Goal: Transaction & Acquisition: Purchase product/service

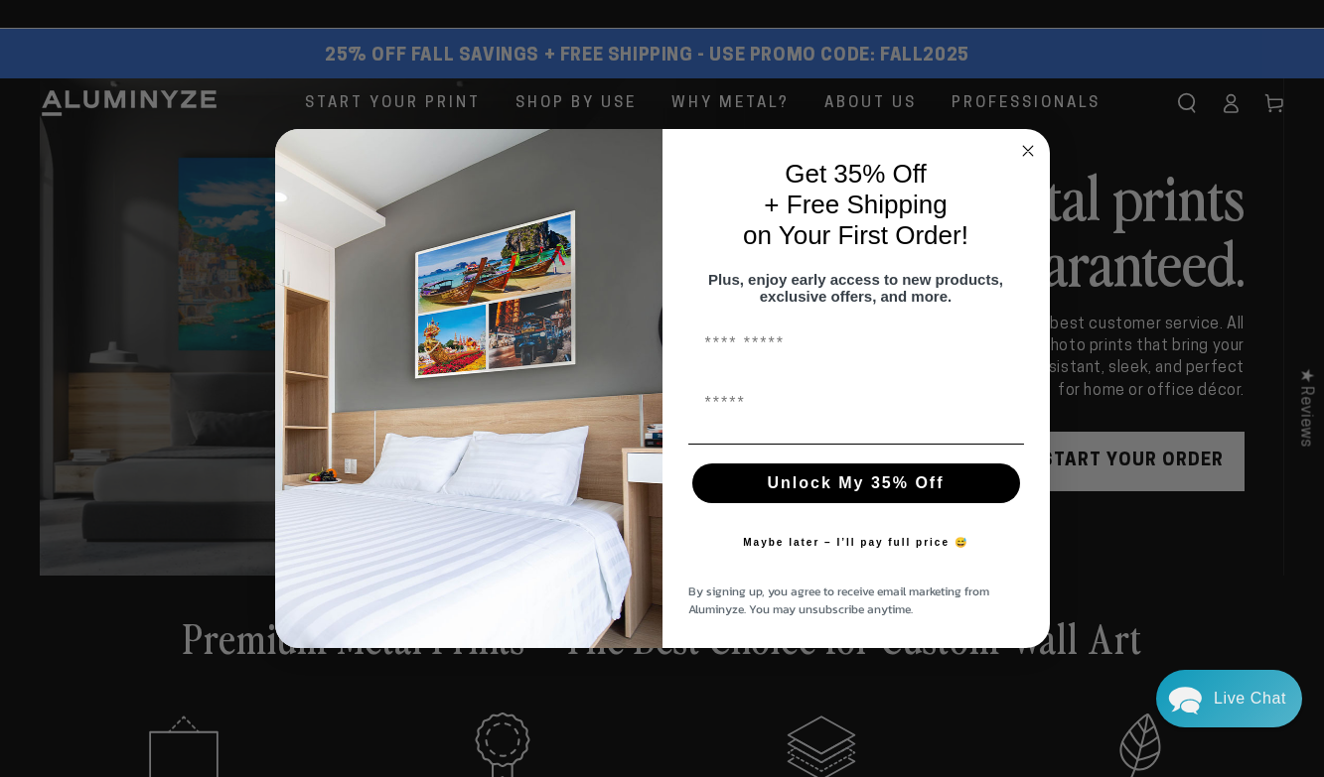
click at [1021, 143] on circle "Close dialog" at bounding box center [1027, 150] width 23 height 23
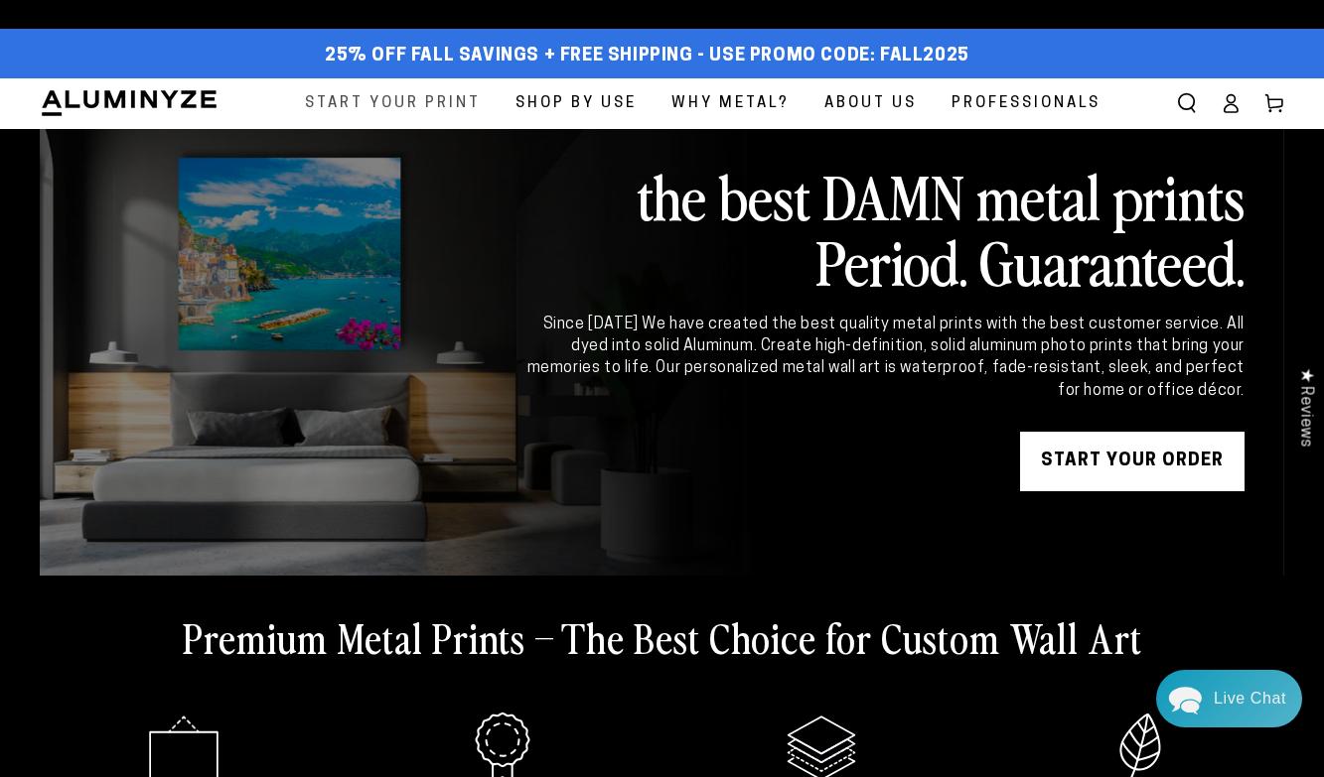
click at [415, 106] on span "Start Your Print" at bounding box center [393, 103] width 176 height 27
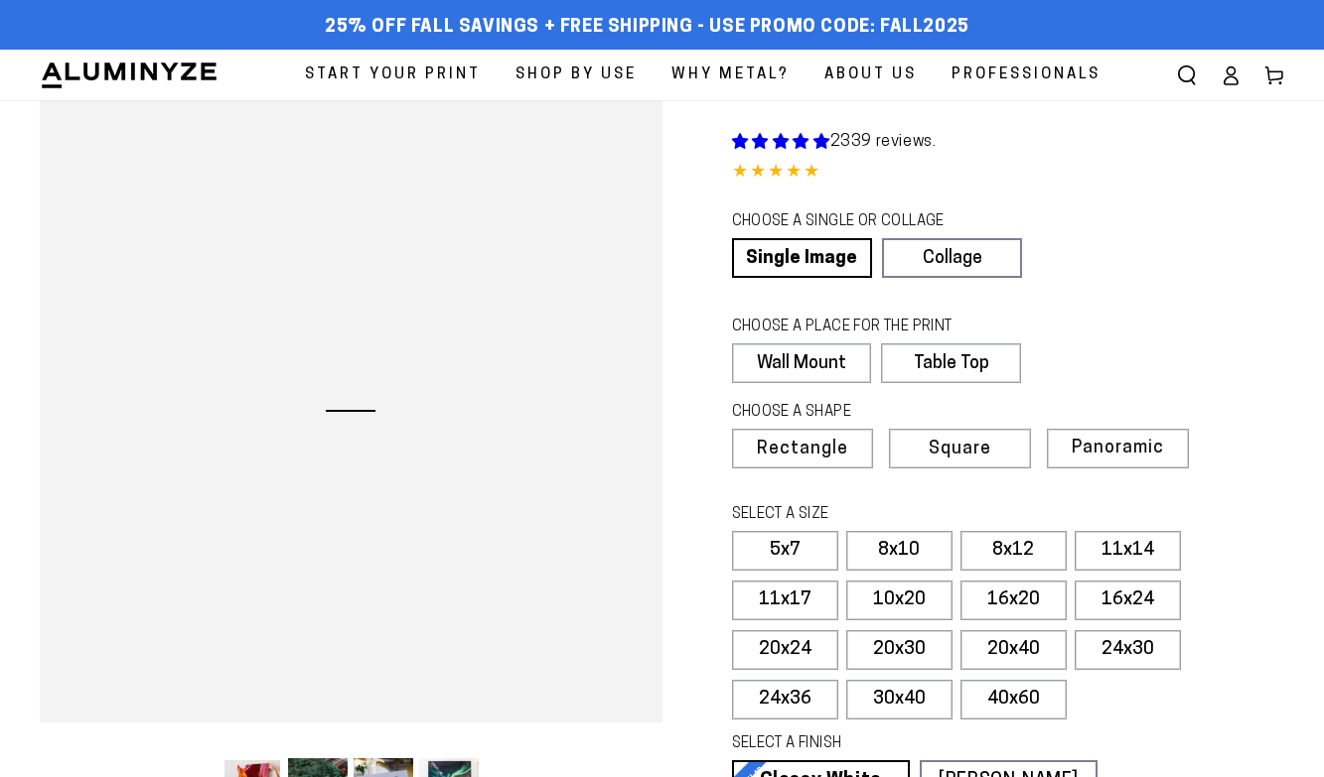
select select "**********"
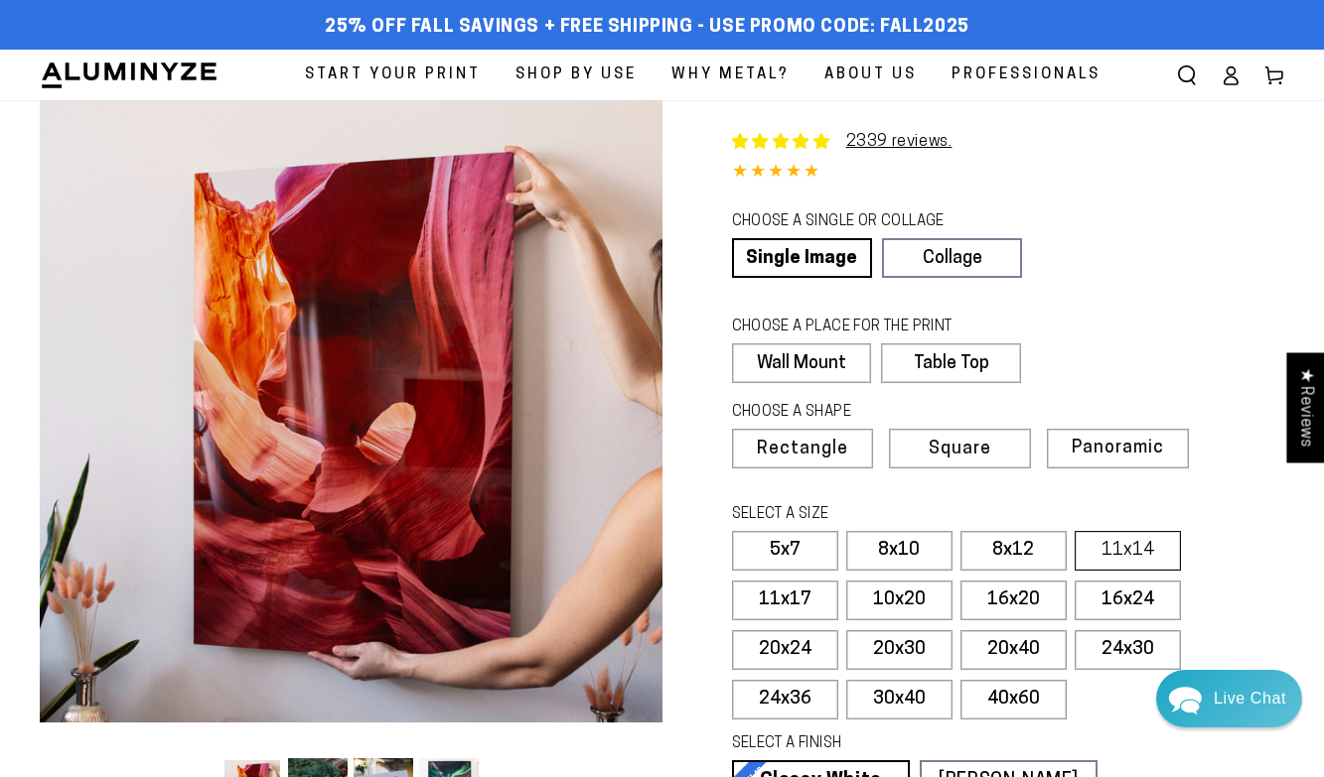
click at [1097, 548] on label "11x14" at bounding box center [1127, 551] width 106 height 40
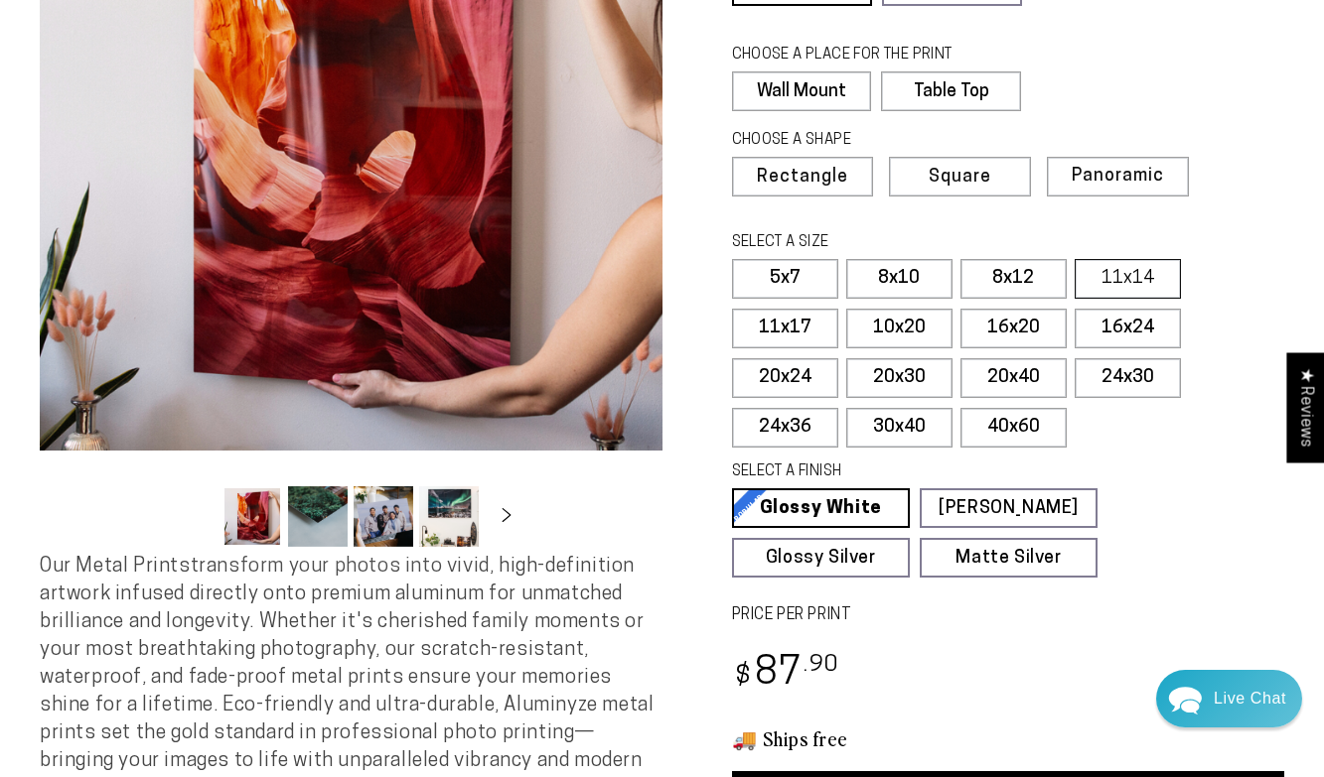
scroll to position [276, 0]
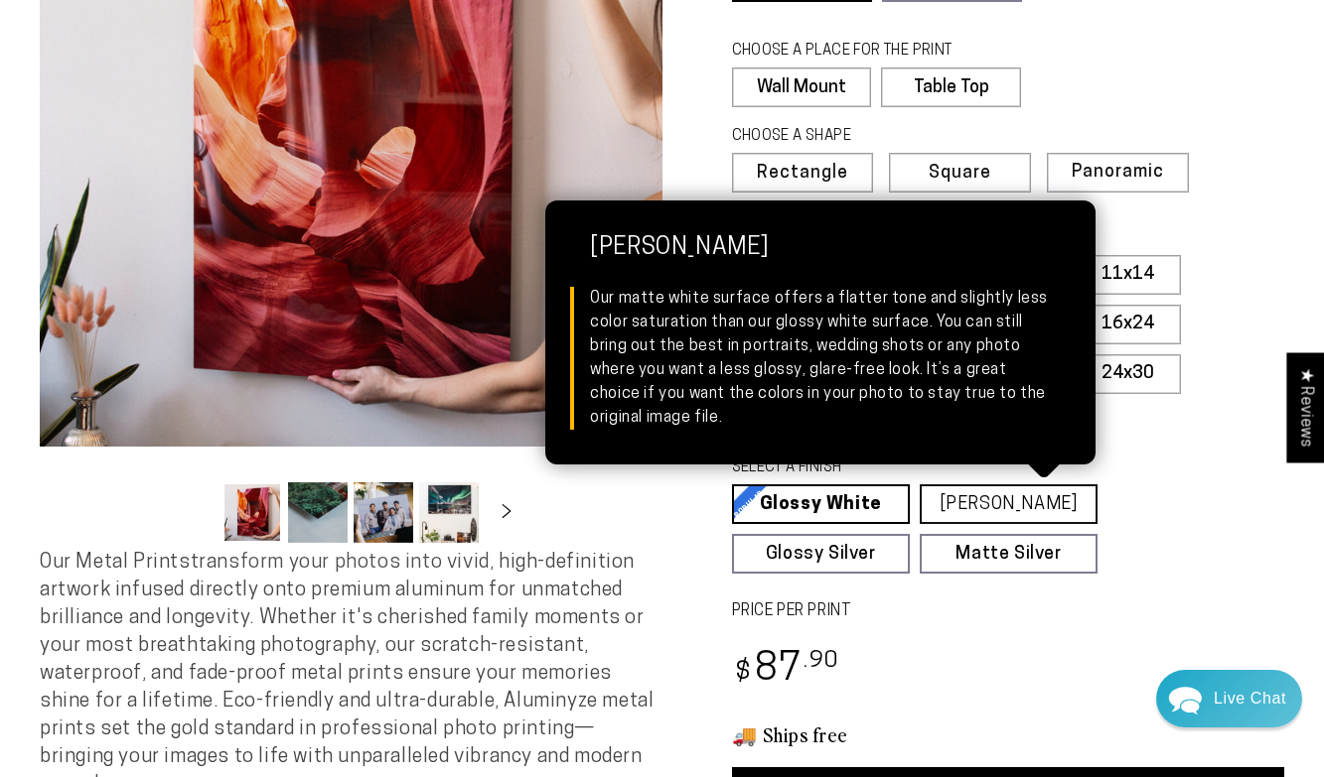
click at [1065, 506] on link "Matte White Matte White Our matte white surface offers a flatter tone and sligh…" at bounding box center [1008, 505] width 178 height 40
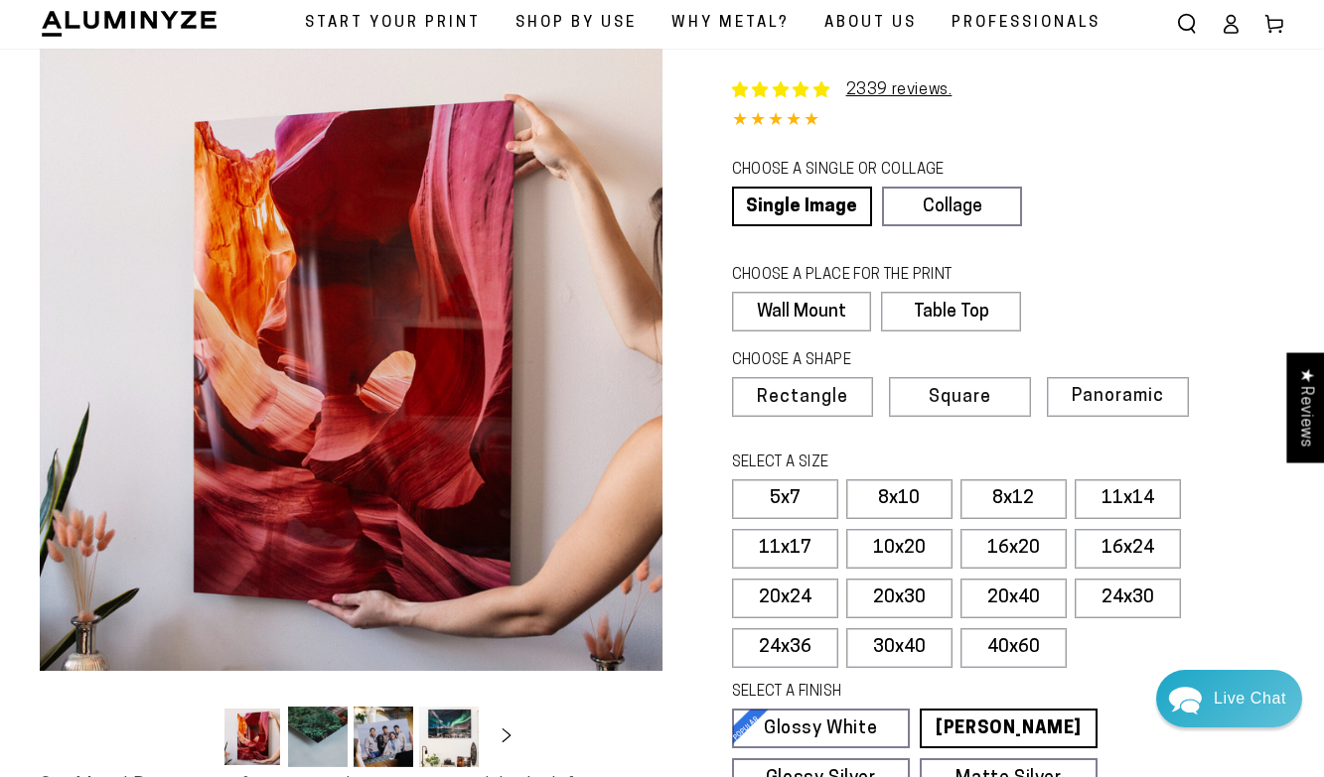
scroll to position [0, 0]
